Goal: Transaction & Acquisition: Purchase product/service

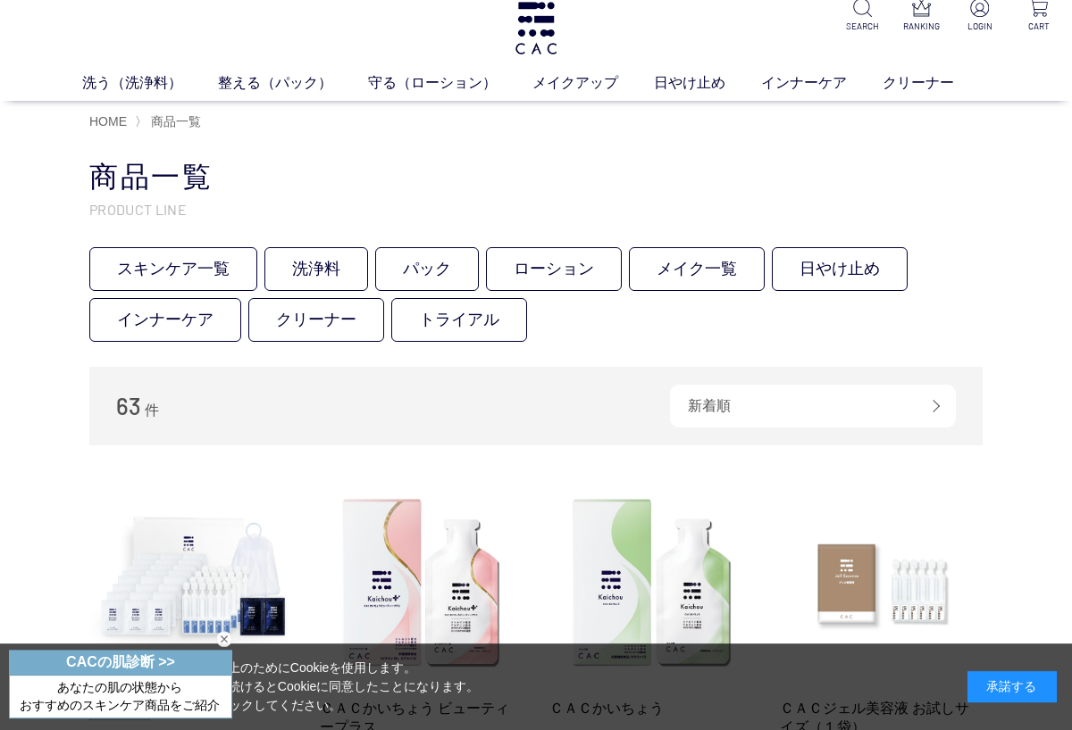
scroll to position [16, 0]
click at [689, 91] on link "日やけ止め" at bounding box center [707, 82] width 107 height 21
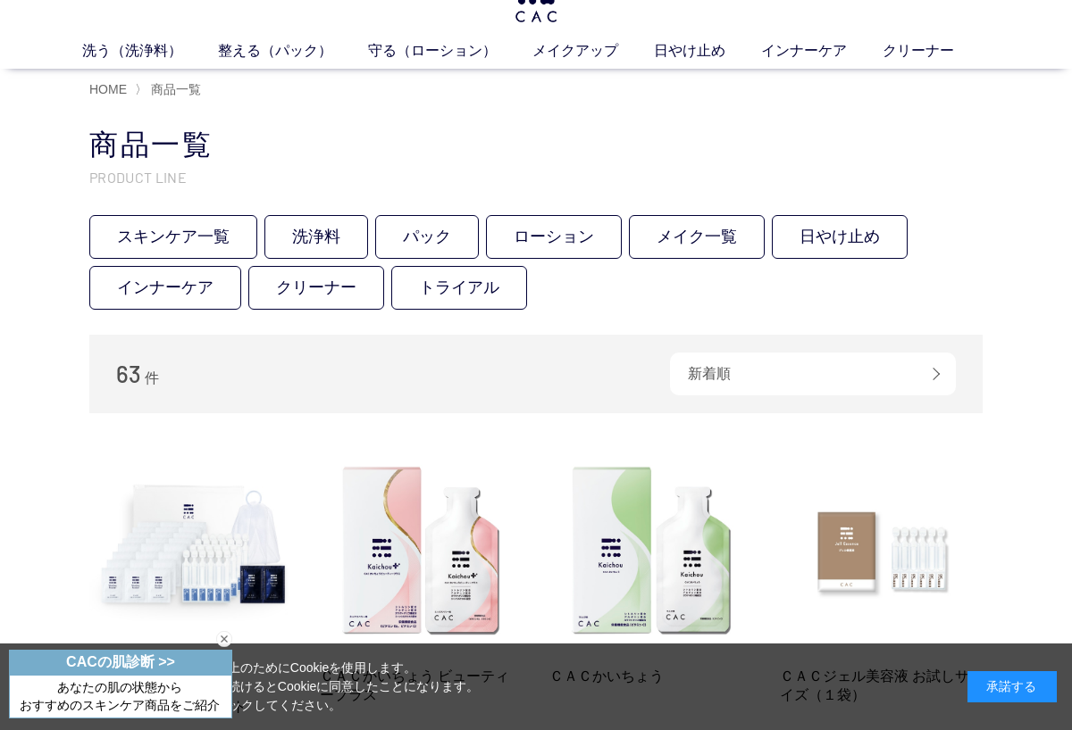
click at [719, 251] on link "メイク一覧" at bounding box center [697, 237] width 136 height 44
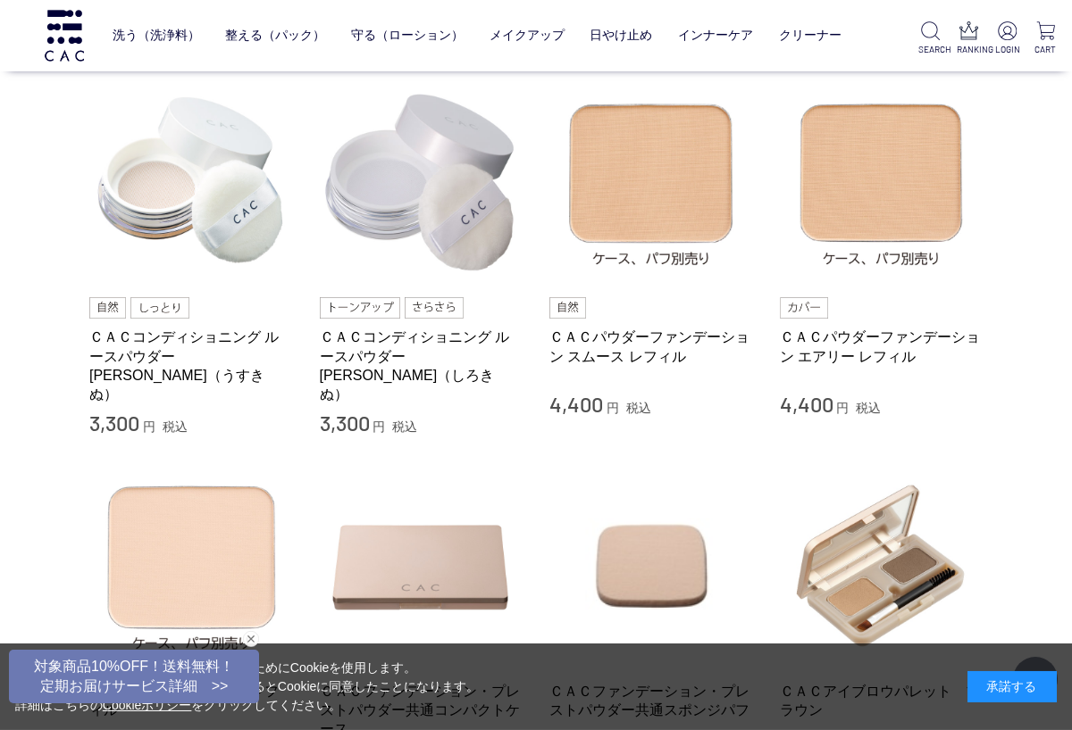
scroll to position [389, 0]
click at [866, 357] on link "ＣＡＣパウダーファンデーション エアリー レフィル" at bounding box center [882, 346] width 204 height 38
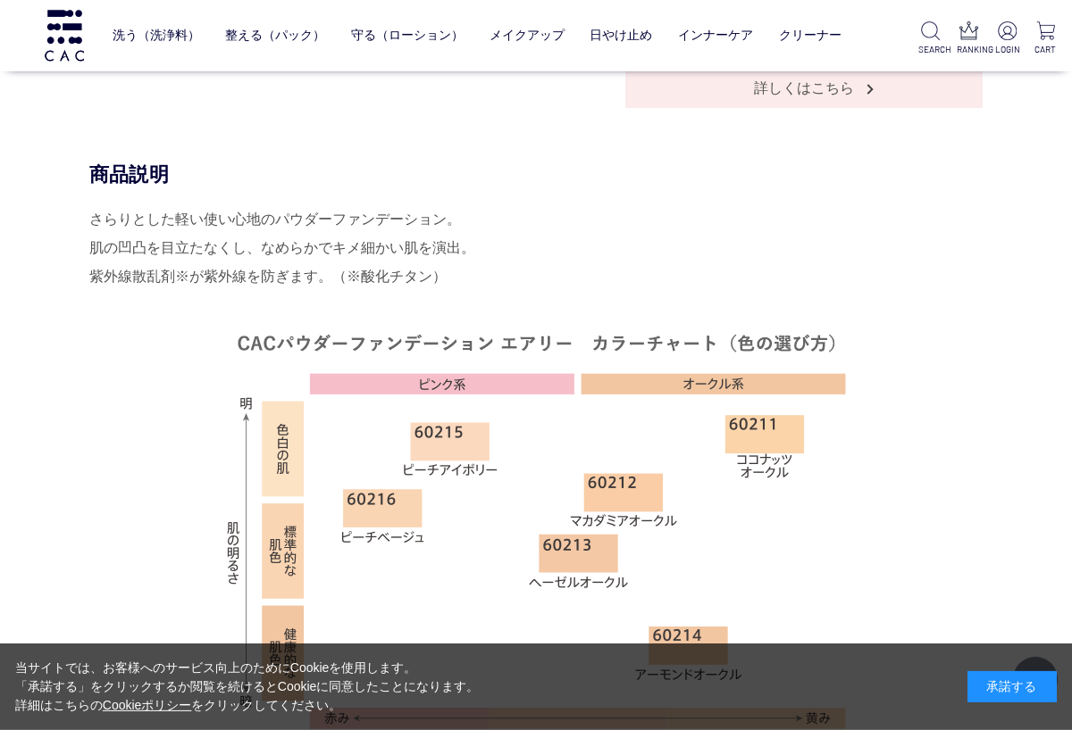
scroll to position [933, 0]
